Goal: Transaction & Acquisition: Download file/media

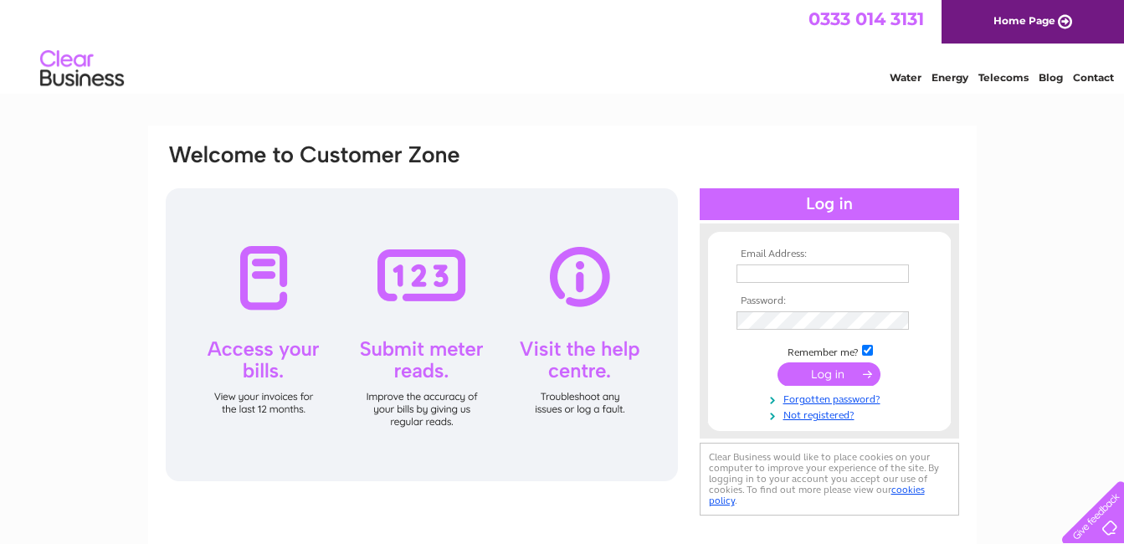
type input "info@martinlandscapes.co.uk"
click at [853, 372] on input "submit" at bounding box center [828, 373] width 103 height 23
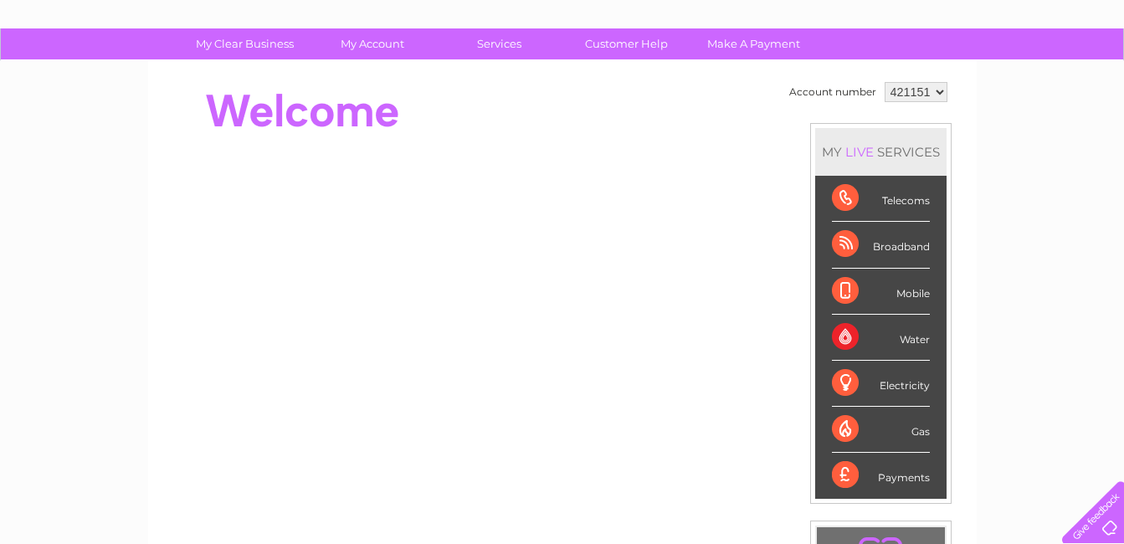
scroll to position [84, 0]
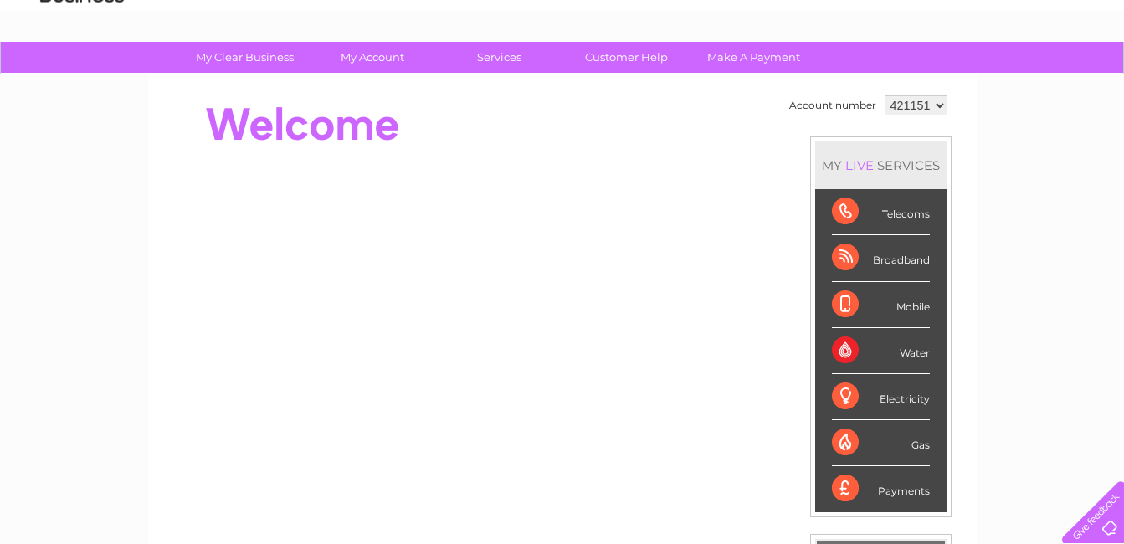
click at [854, 309] on div "Mobile" at bounding box center [881, 305] width 98 height 46
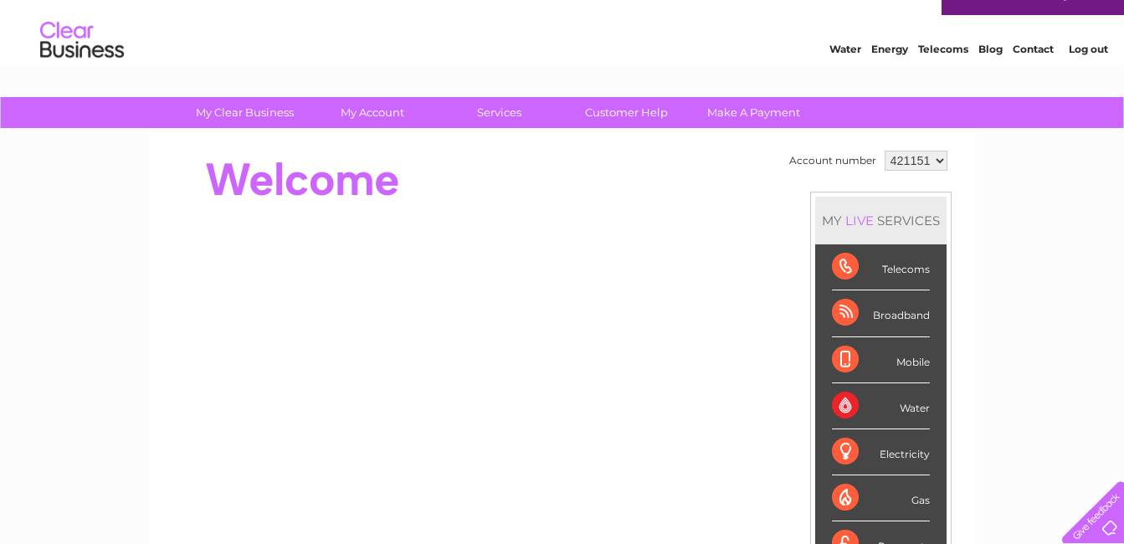
scroll to position [0, 0]
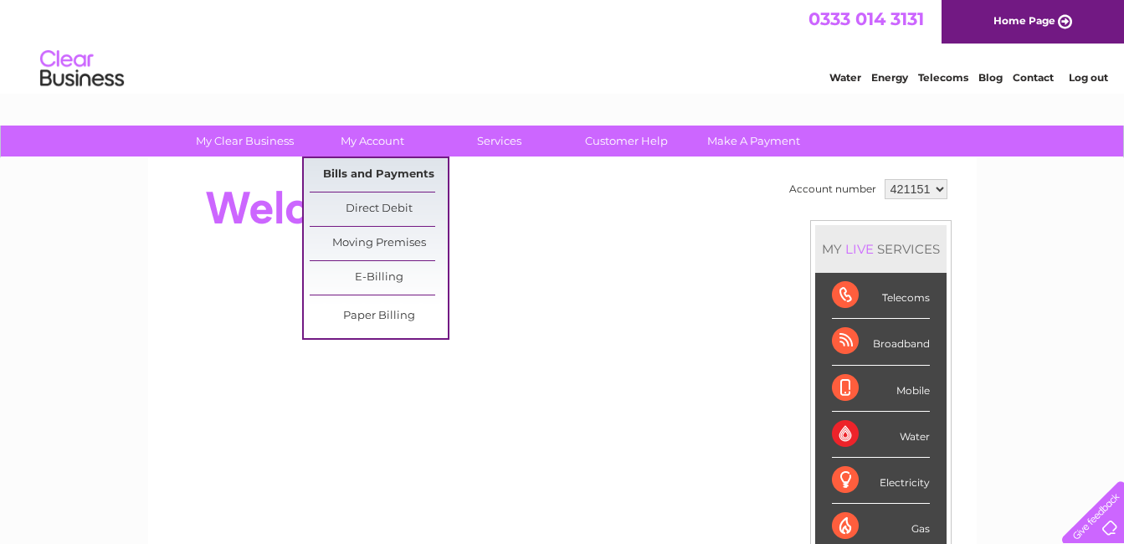
click at [374, 173] on link "Bills and Payments" at bounding box center [379, 174] width 138 height 33
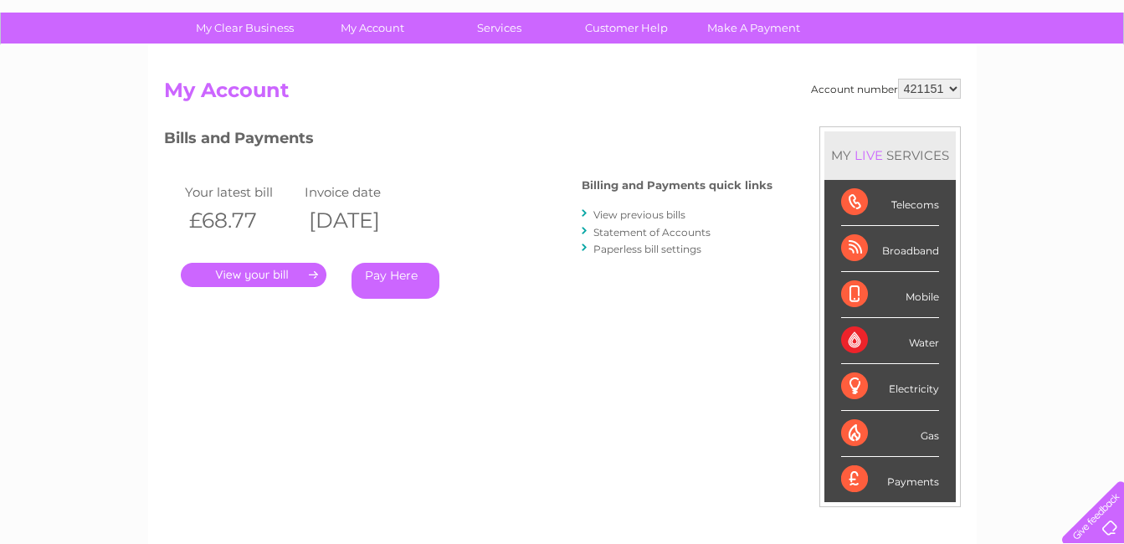
scroll to position [167, 0]
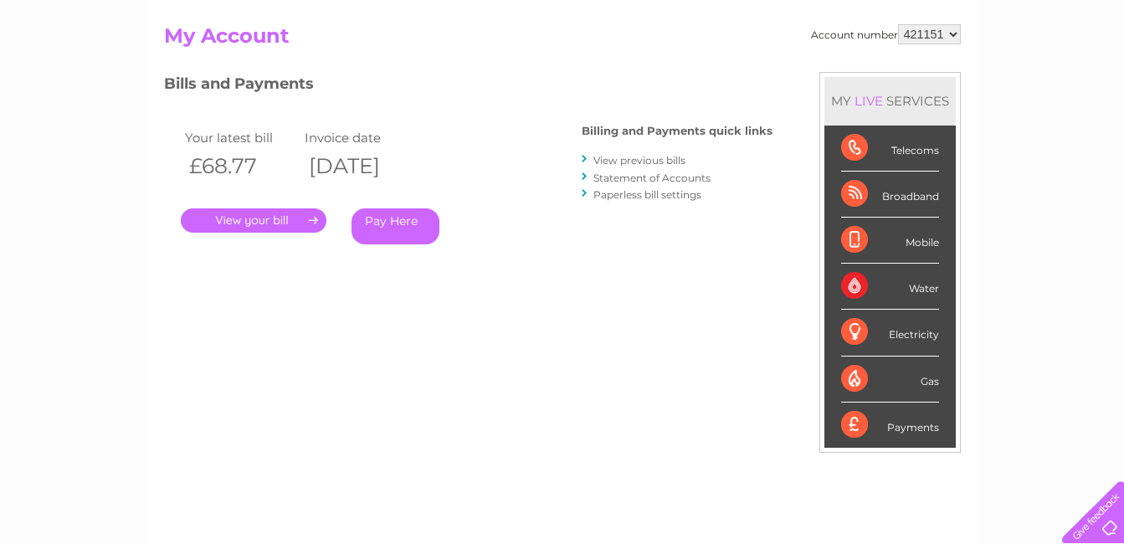
click at [618, 160] on link "View previous bills" at bounding box center [639, 160] width 92 height 13
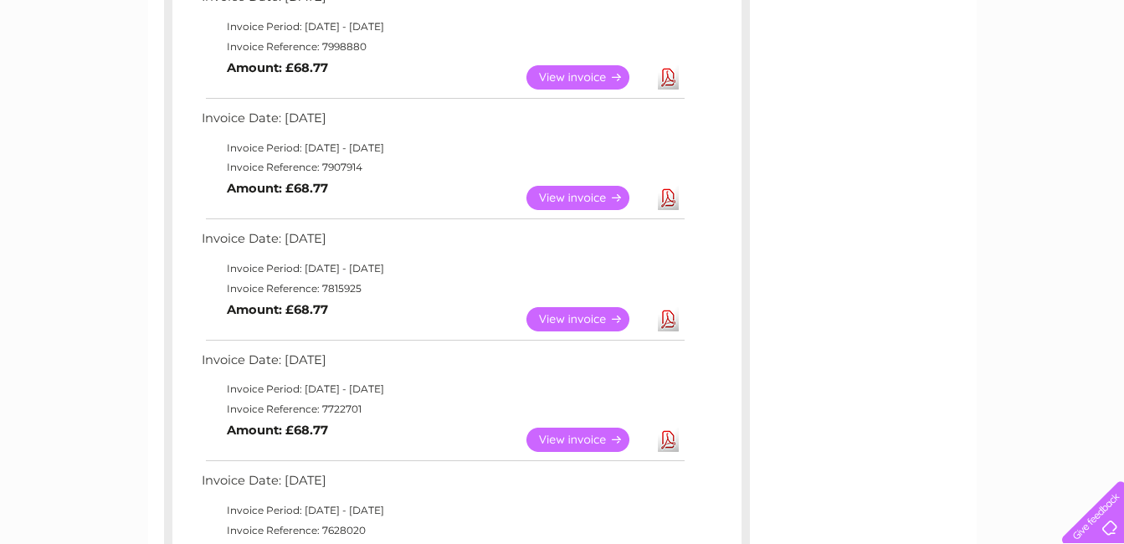
scroll to position [335, 0]
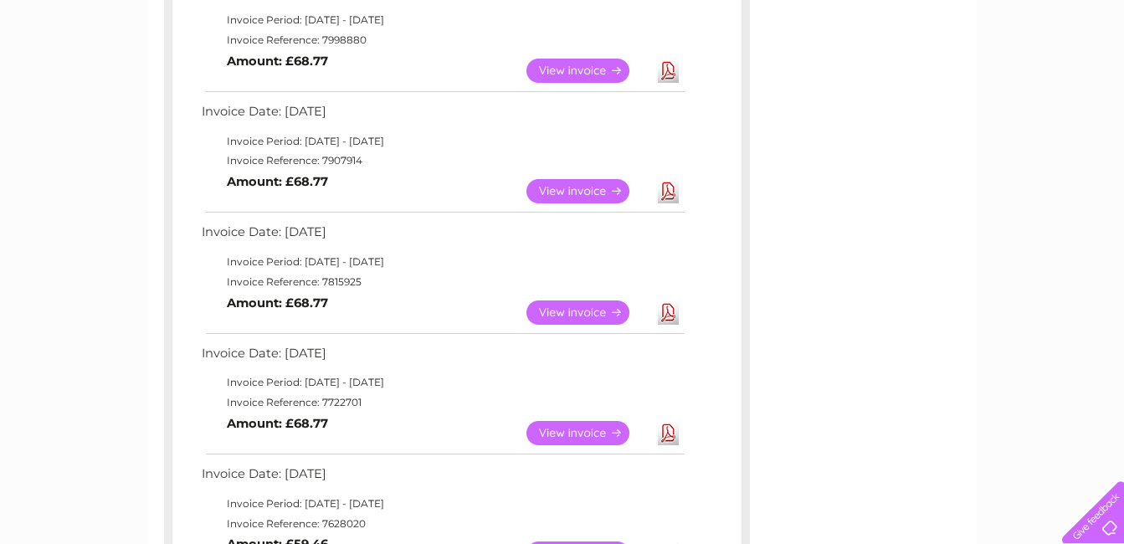
click at [579, 312] on link "View" at bounding box center [587, 312] width 123 height 24
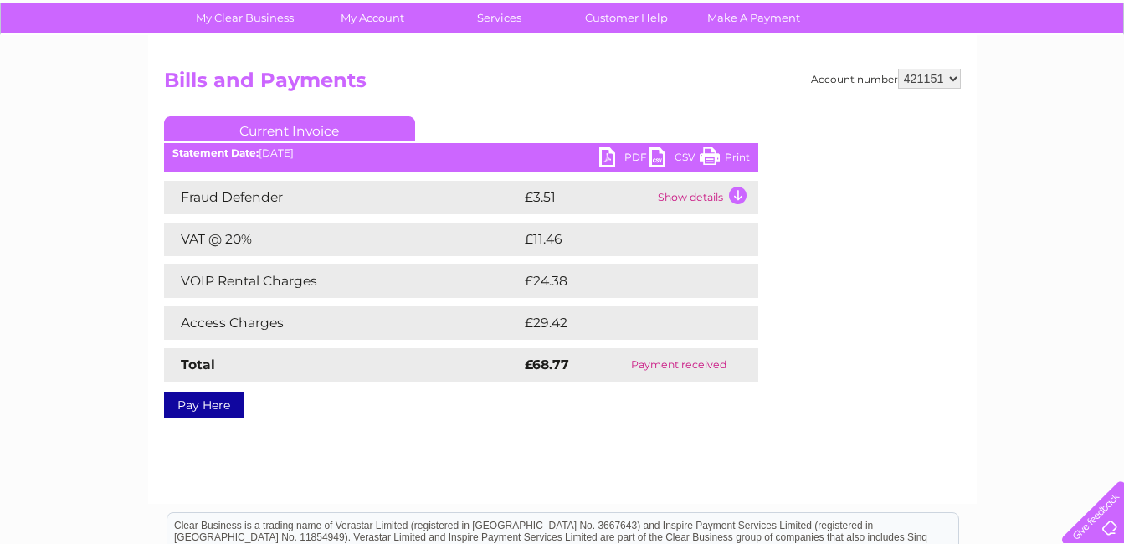
scroll to position [84, 0]
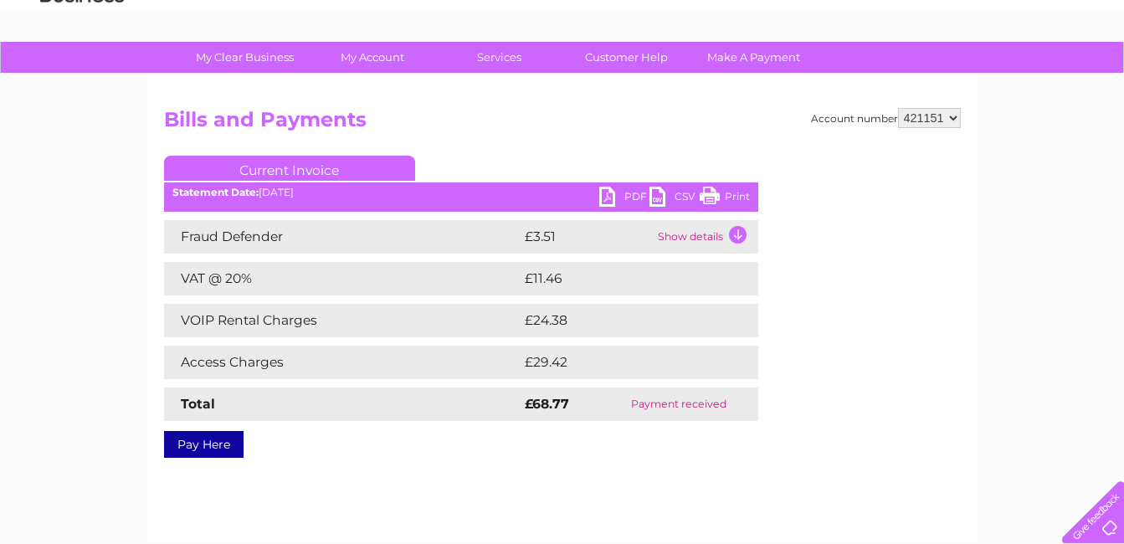
click at [608, 193] on link "PDF" at bounding box center [624, 199] width 50 height 24
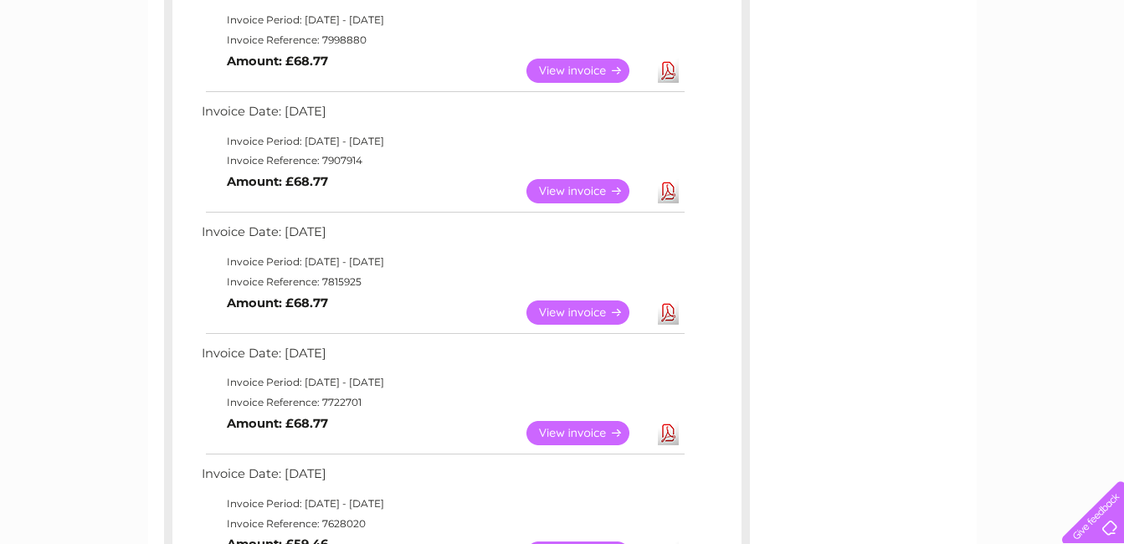
click at [666, 192] on link "Download" at bounding box center [668, 191] width 21 height 24
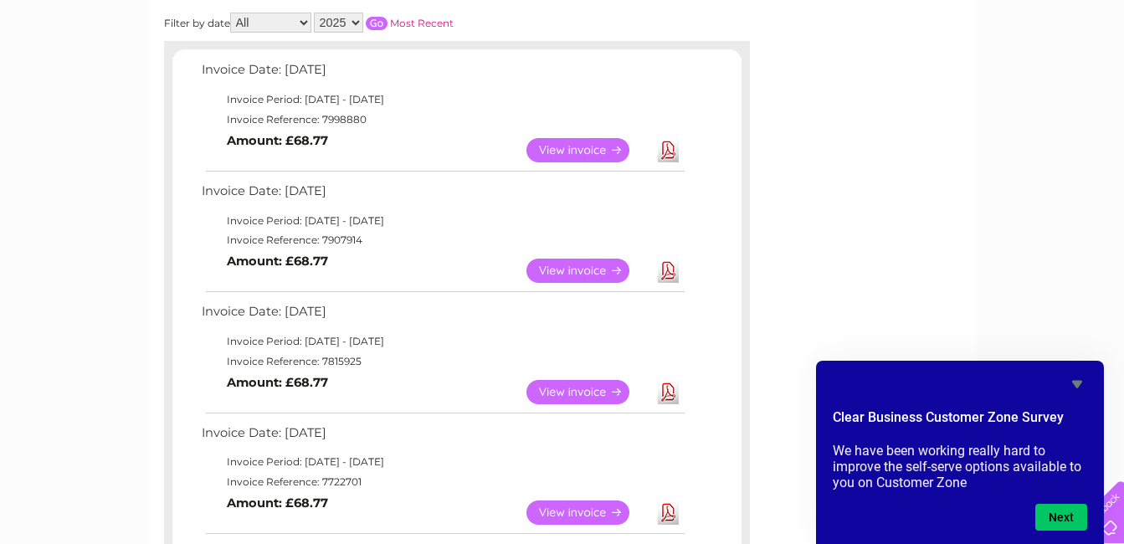
scroll to position [84, 0]
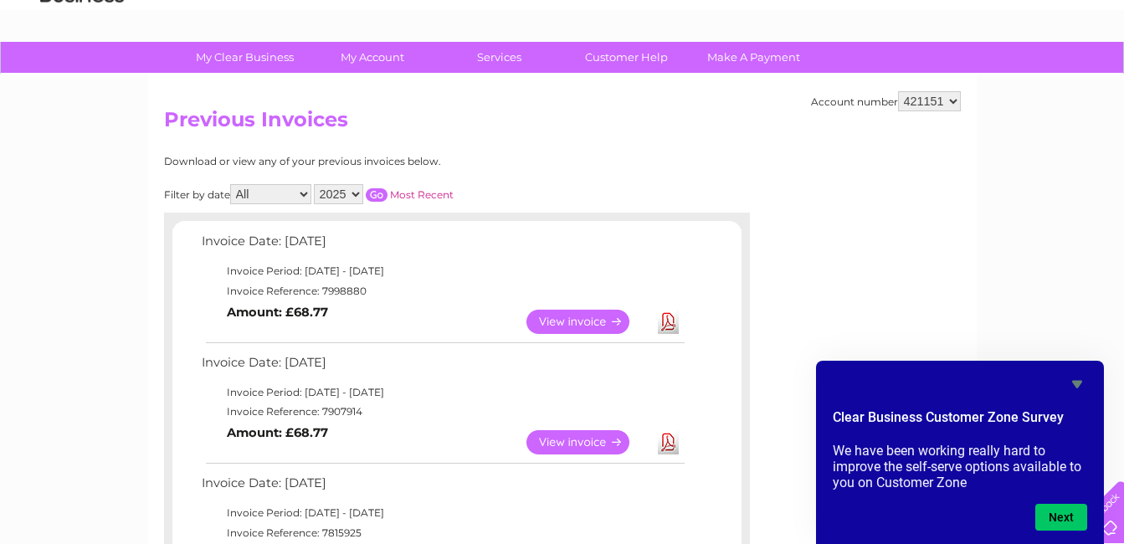
click at [668, 320] on link "Download" at bounding box center [668, 322] width 21 height 24
